Goal: Task Accomplishment & Management: Complete application form

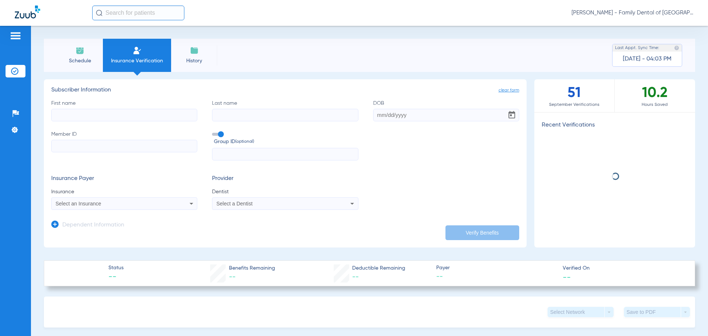
click at [109, 113] on input "First name" at bounding box center [124, 115] width 146 height 13
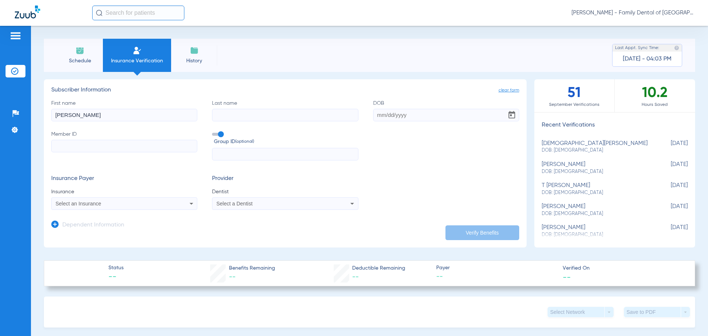
type input "[PERSON_NAME]"
click at [248, 119] on input "Last name" at bounding box center [285, 115] width 146 height 13
type input "[PERSON_NAME]"
click at [380, 116] on input "DOB" at bounding box center [446, 115] width 146 height 13
type input "[DATE]"
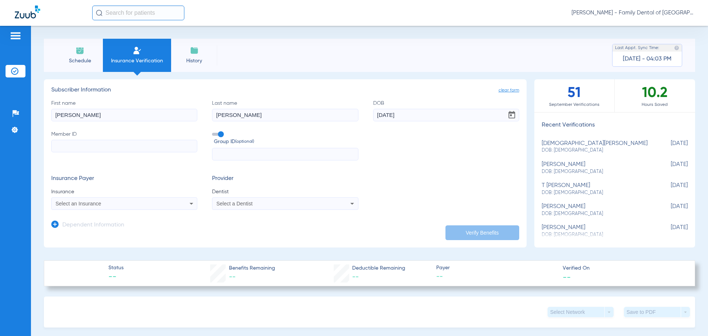
click at [162, 140] on input "Member ID" at bounding box center [124, 146] width 146 height 13
type input "H43813362"
click at [216, 135] on span at bounding box center [217, 134] width 11 height 3
click at [213, 132] on input "Group ID (optional)" at bounding box center [213, 132] width 0 height 0
click at [189, 205] on icon at bounding box center [191, 203] width 9 height 9
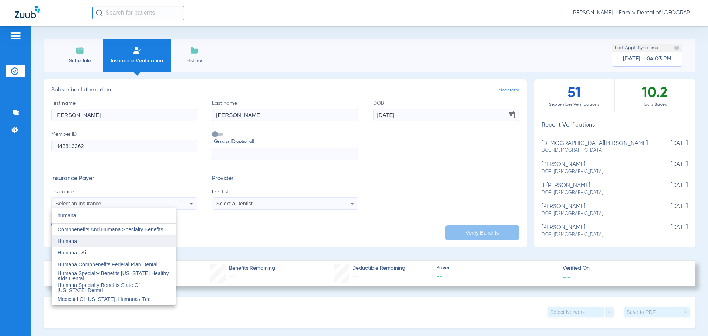
type input "humana"
click at [76, 243] on span "Humana" at bounding box center [68, 241] width 20 height 6
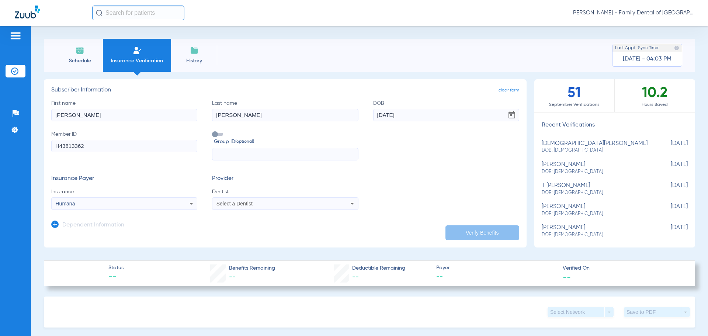
click at [306, 204] on div "Select a Dentist" at bounding box center [271, 203] width 110 height 5
type input "uy"
click at [281, 241] on mat-option "[PERSON_NAME] 1760059588" at bounding box center [273, 241] width 124 height 12
click at [460, 230] on button "Verify Benefits" at bounding box center [482, 232] width 74 height 15
